Goal: Information Seeking & Learning: Learn about a topic

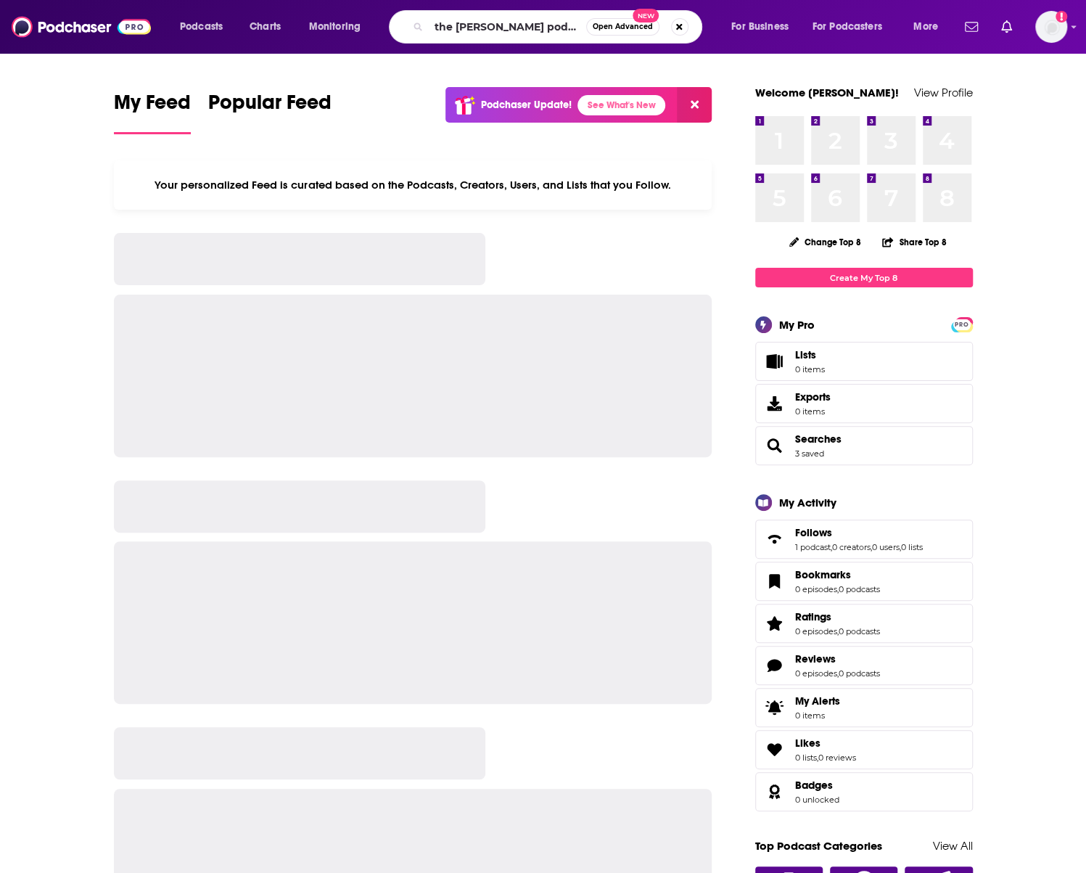
type input "the [PERSON_NAME] podcast"
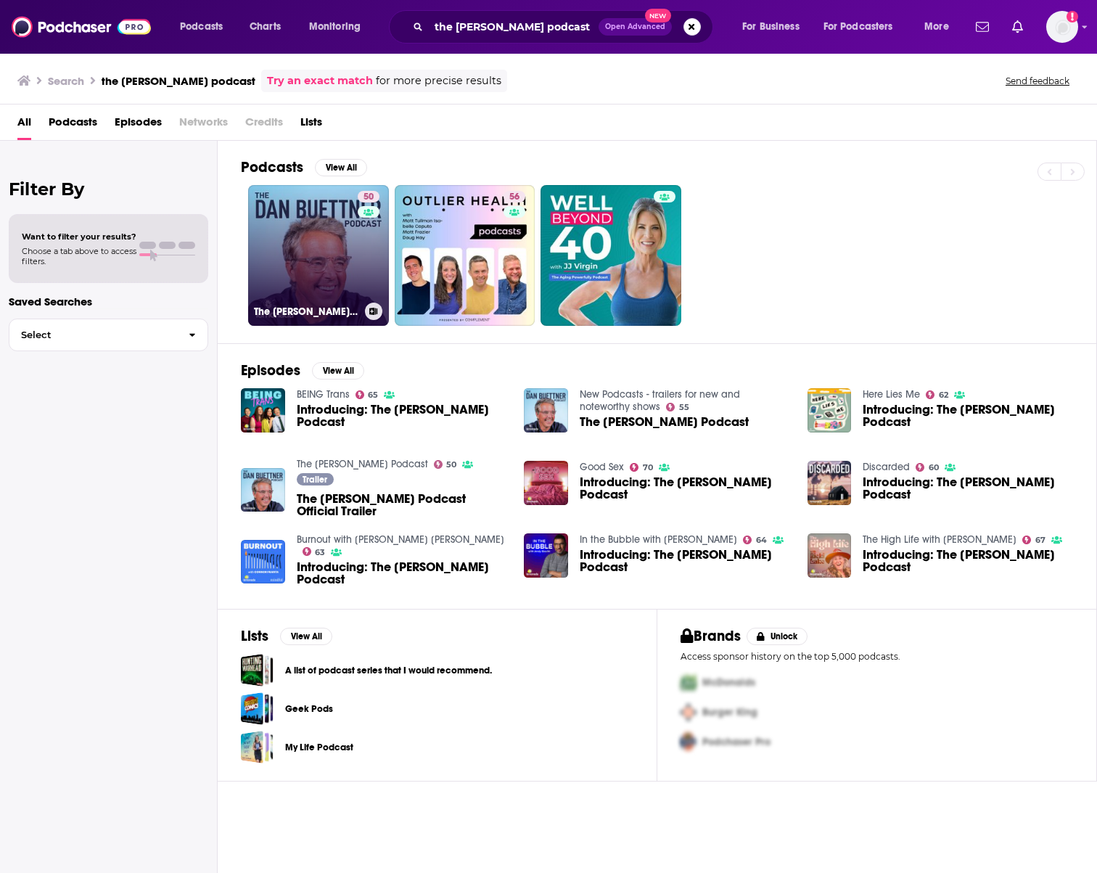
click at [321, 223] on link "50 The [PERSON_NAME] Podcast" at bounding box center [318, 255] width 141 height 141
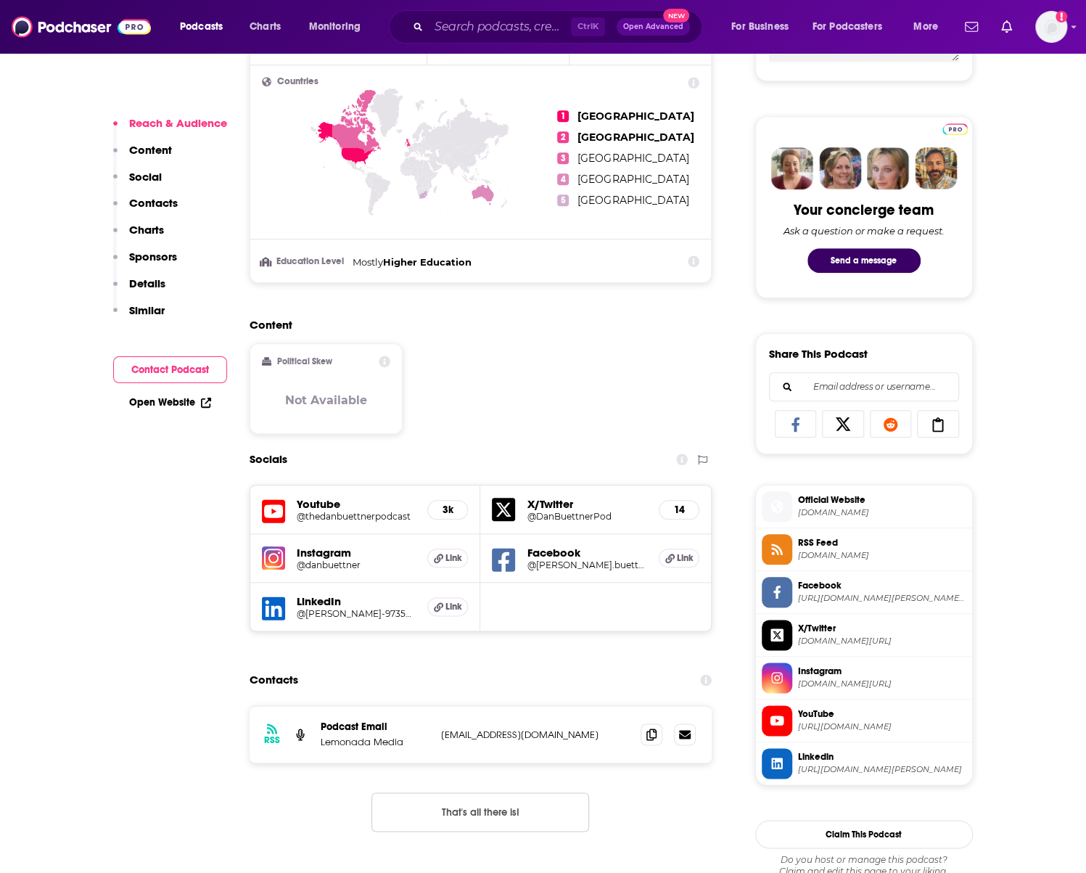
scroll to position [653, 0]
